Goal: Navigation & Orientation: Find specific page/section

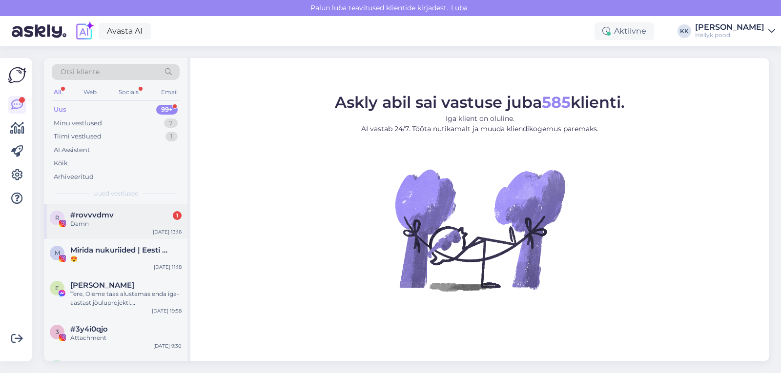
click at [119, 212] on div "#rovvvdmv 1" at bounding box center [125, 215] width 111 height 9
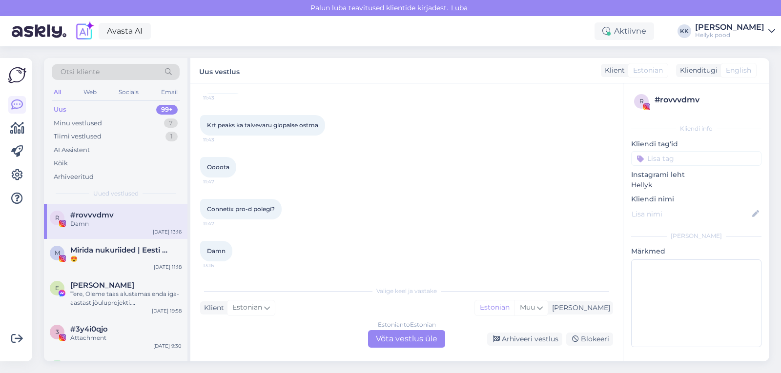
scroll to position [1901, 0]
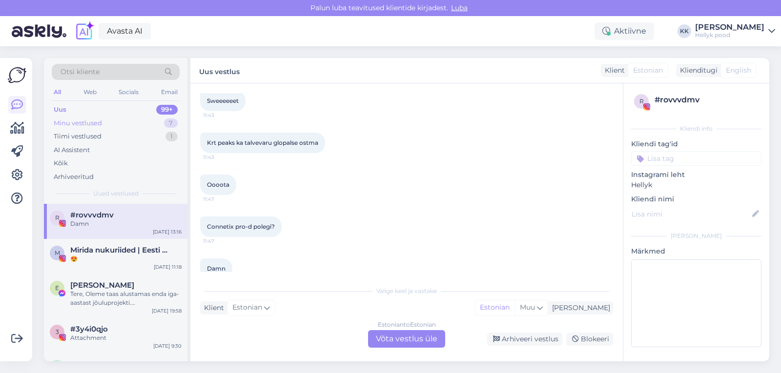
click at [65, 121] on div "Minu vestlused" at bounding box center [78, 124] width 48 height 10
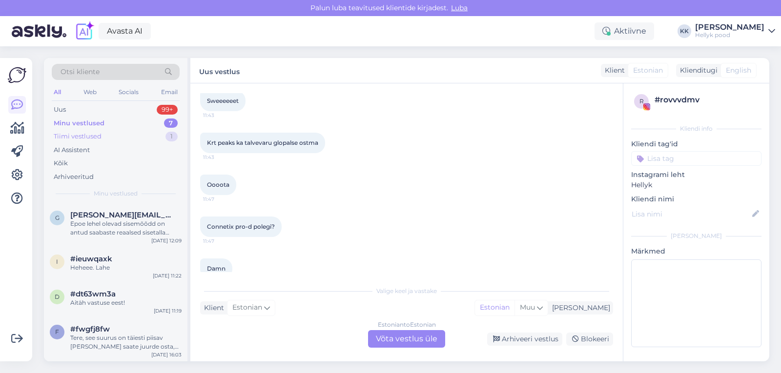
click at [75, 134] on div "Tiimi vestlused" at bounding box center [78, 137] width 48 height 10
